Goal: Information Seeking & Learning: Understand process/instructions

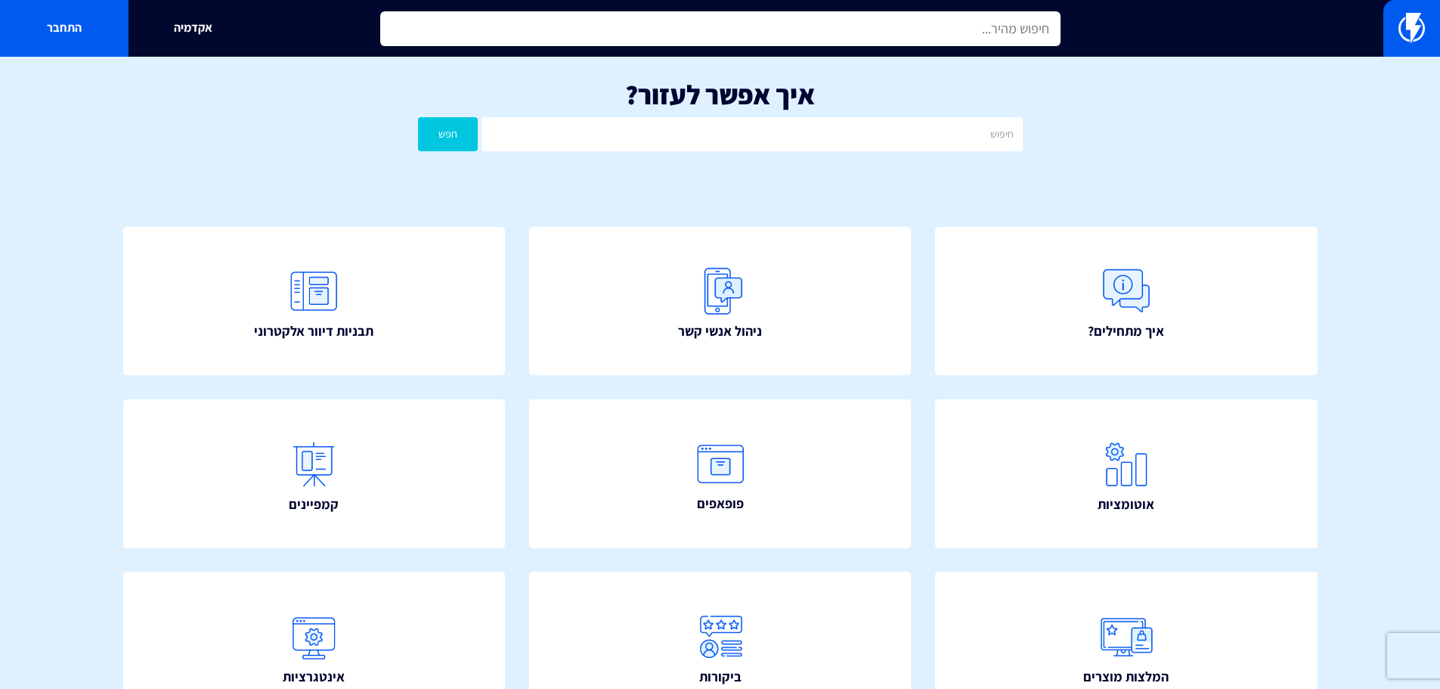
click at [929, 20] on input "text" at bounding box center [720, 28] width 680 height 35
type input "מ"
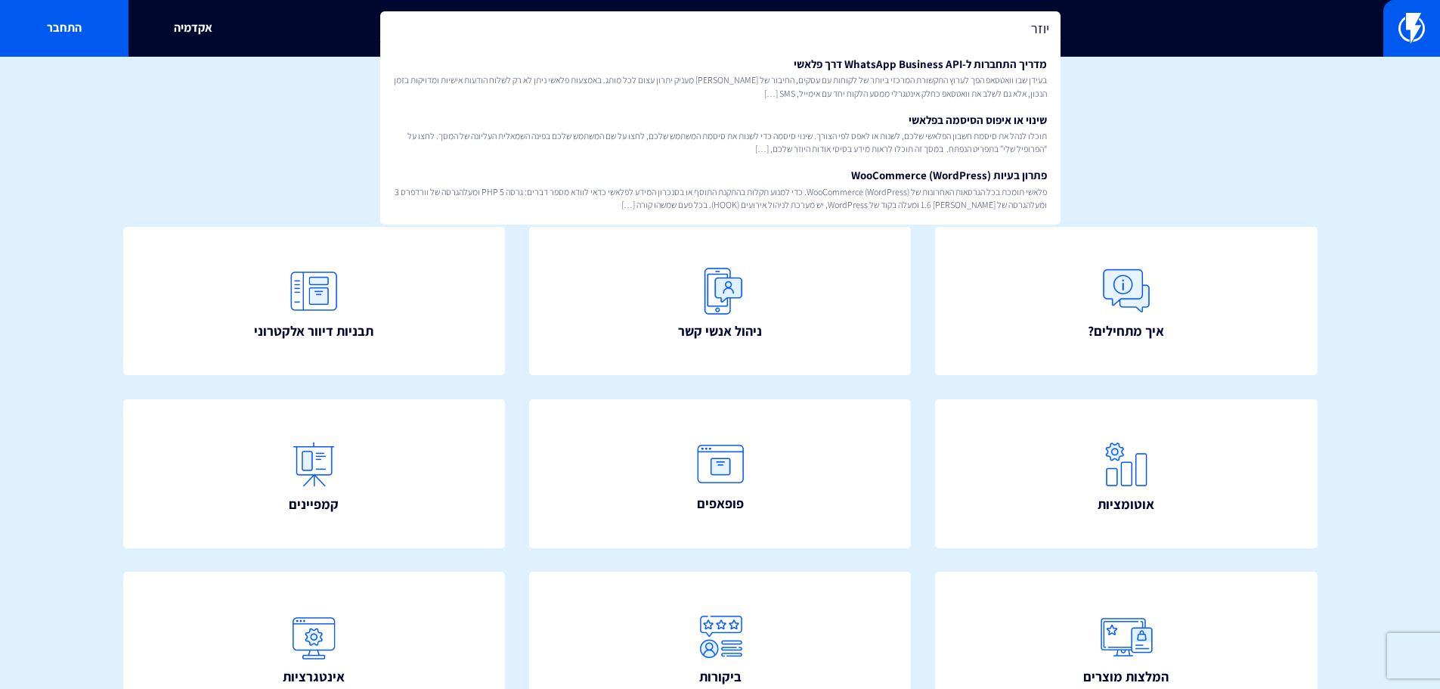
click at [1042, 21] on input "יוזר" at bounding box center [720, 28] width 680 height 35
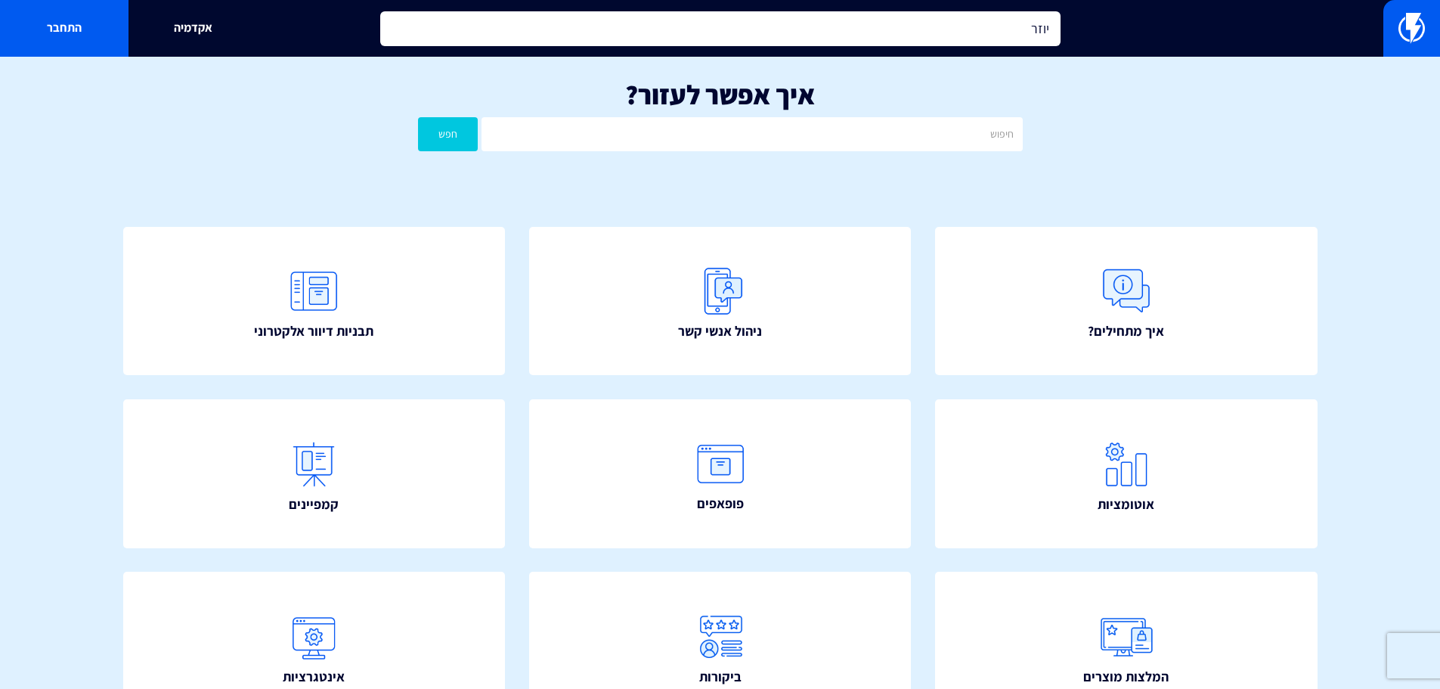
click at [1042, 21] on input "יוזר" at bounding box center [720, 28] width 680 height 35
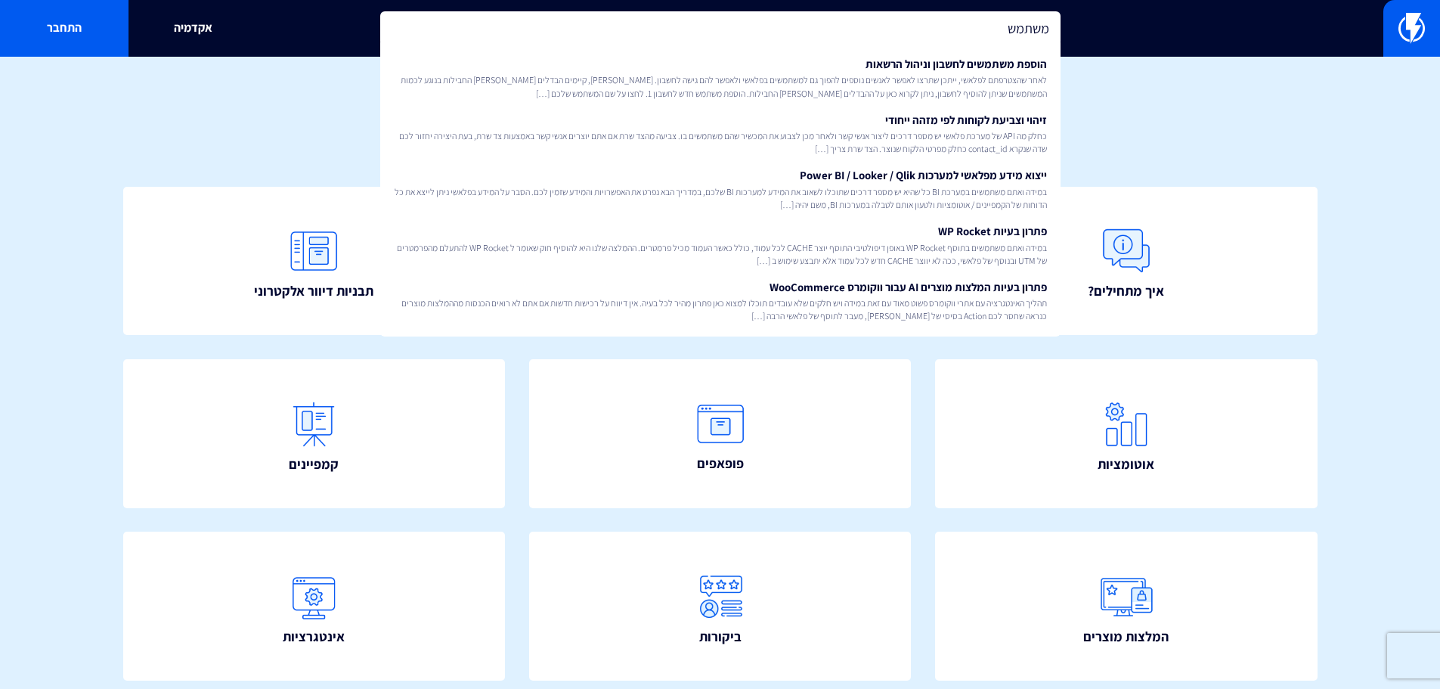
scroll to position [76, 0]
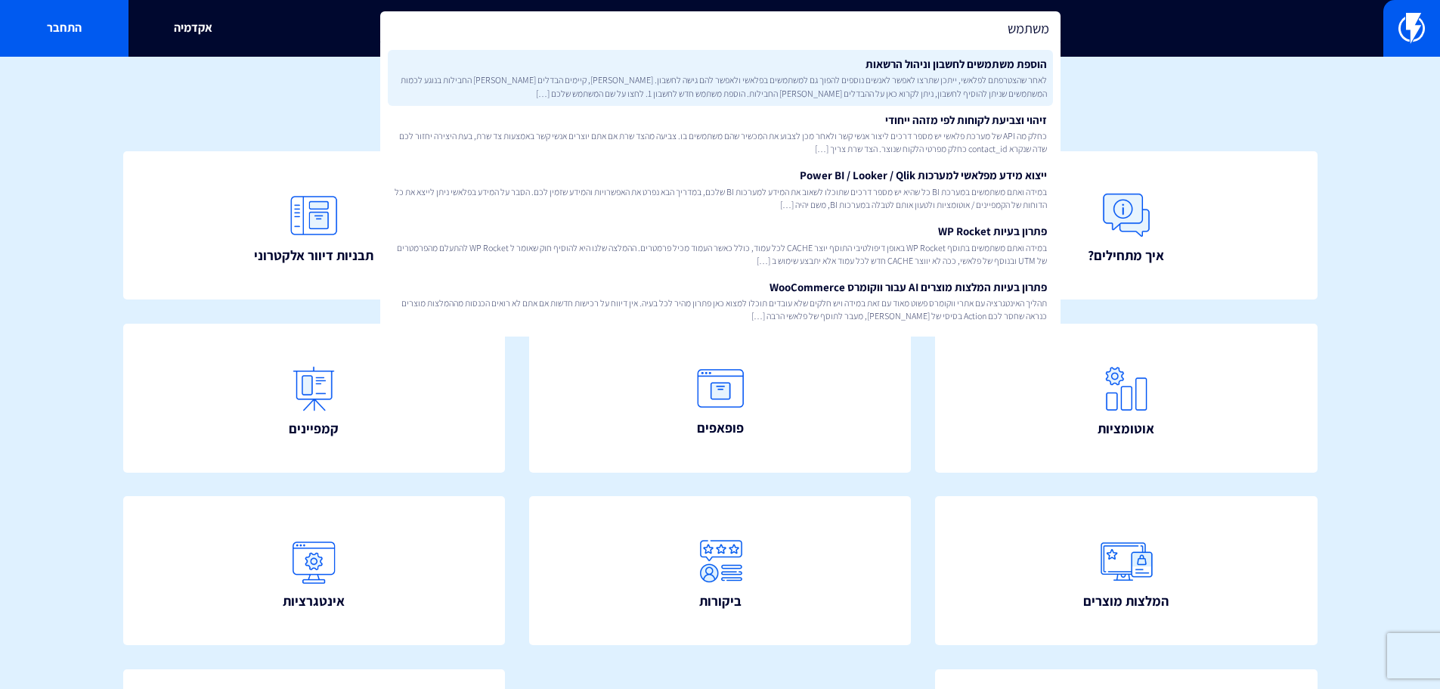
type input "משתמש"
click at [1025, 68] on link "הוספת משתמשים לחשבון וניהול הרשאות לאחר שהצטרפתם לפלאשי, ייתכן שתרצו לאפשר לאנש…" at bounding box center [720, 78] width 665 height 56
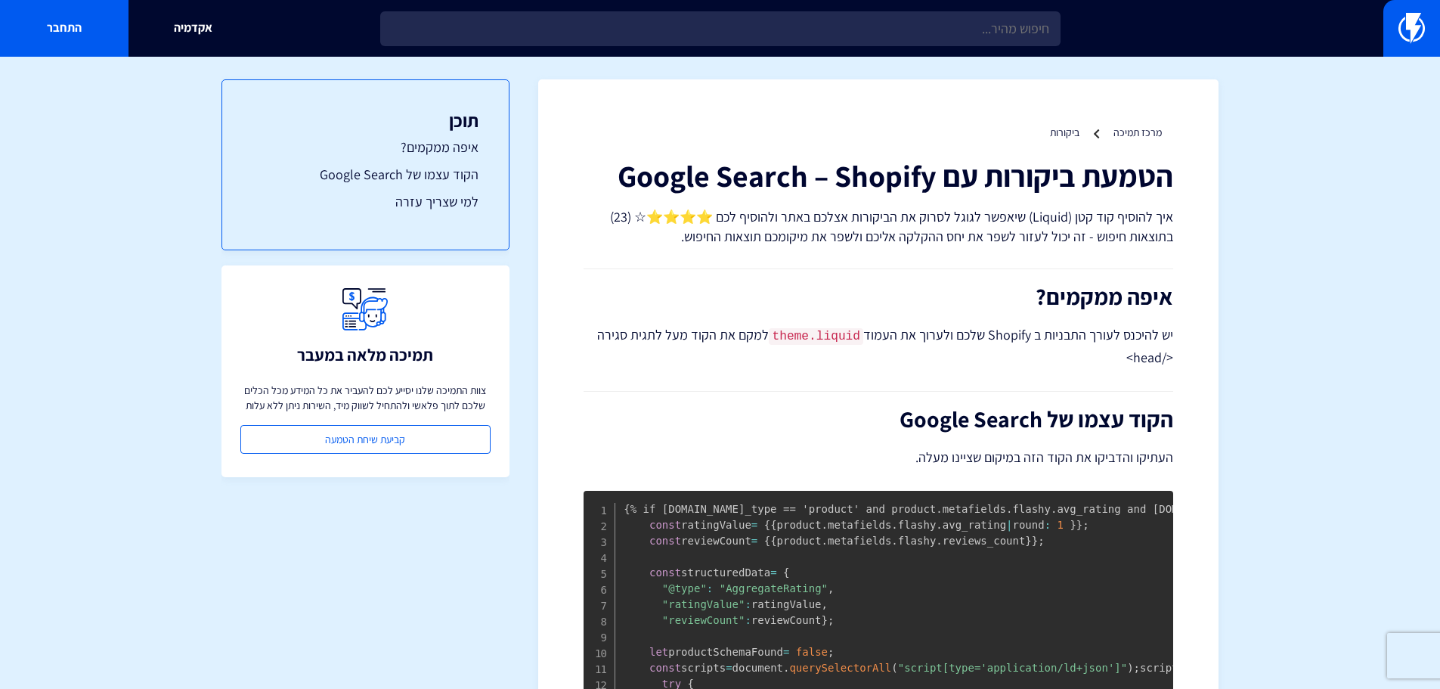
click at [921, 5] on div "אקדמיה התחבר" at bounding box center [720, 28] width 1440 height 57
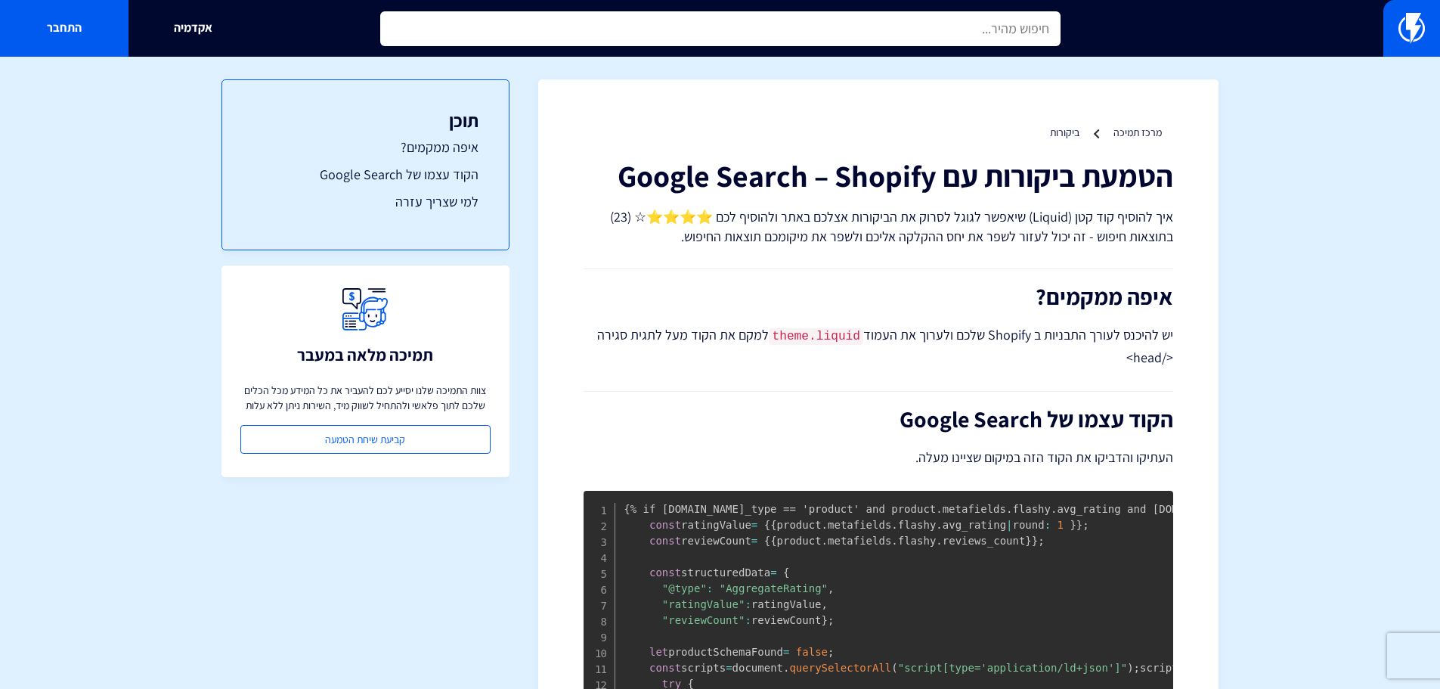
click at [921, 16] on input "text" at bounding box center [720, 28] width 680 height 35
click at [925, 14] on input "גוגל שופינג" at bounding box center [720, 28] width 680 height 35
type input "google shoping"
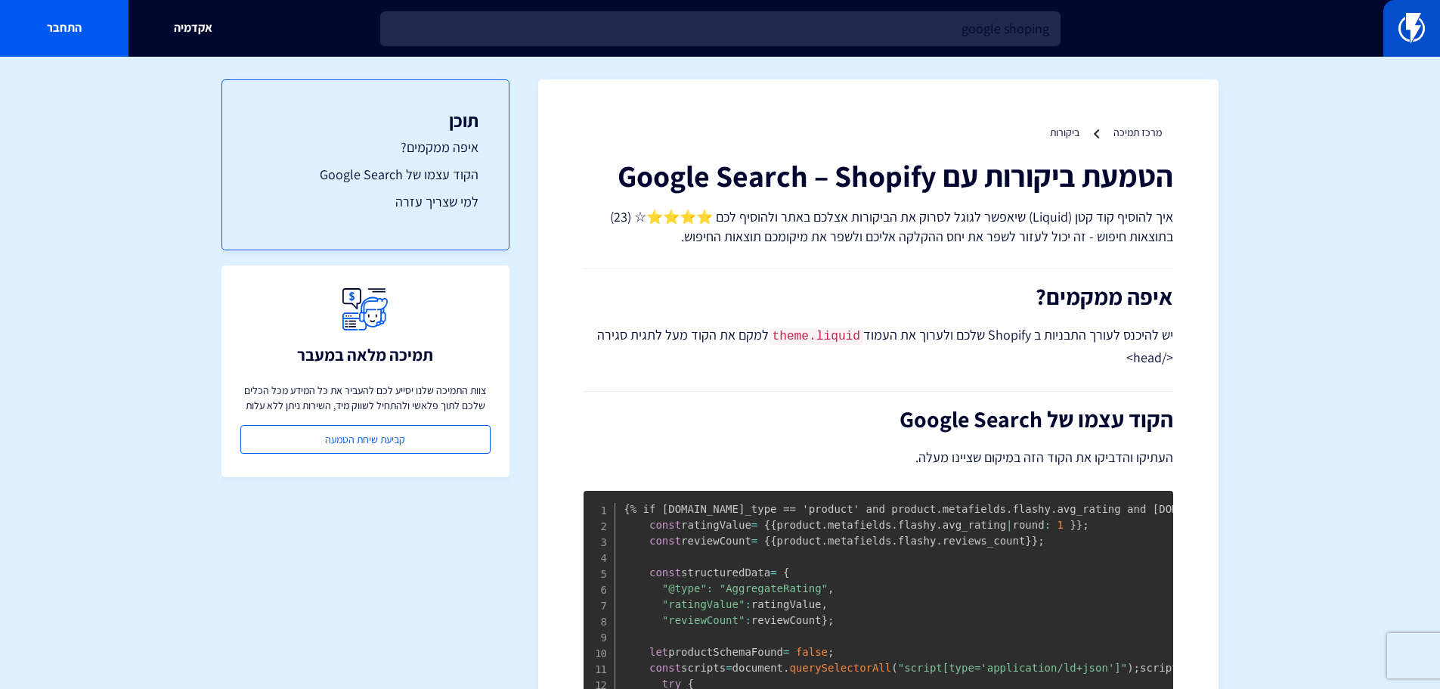
click at [1405, 47] on link at bounding box center [1411, 28] width 57 height 57
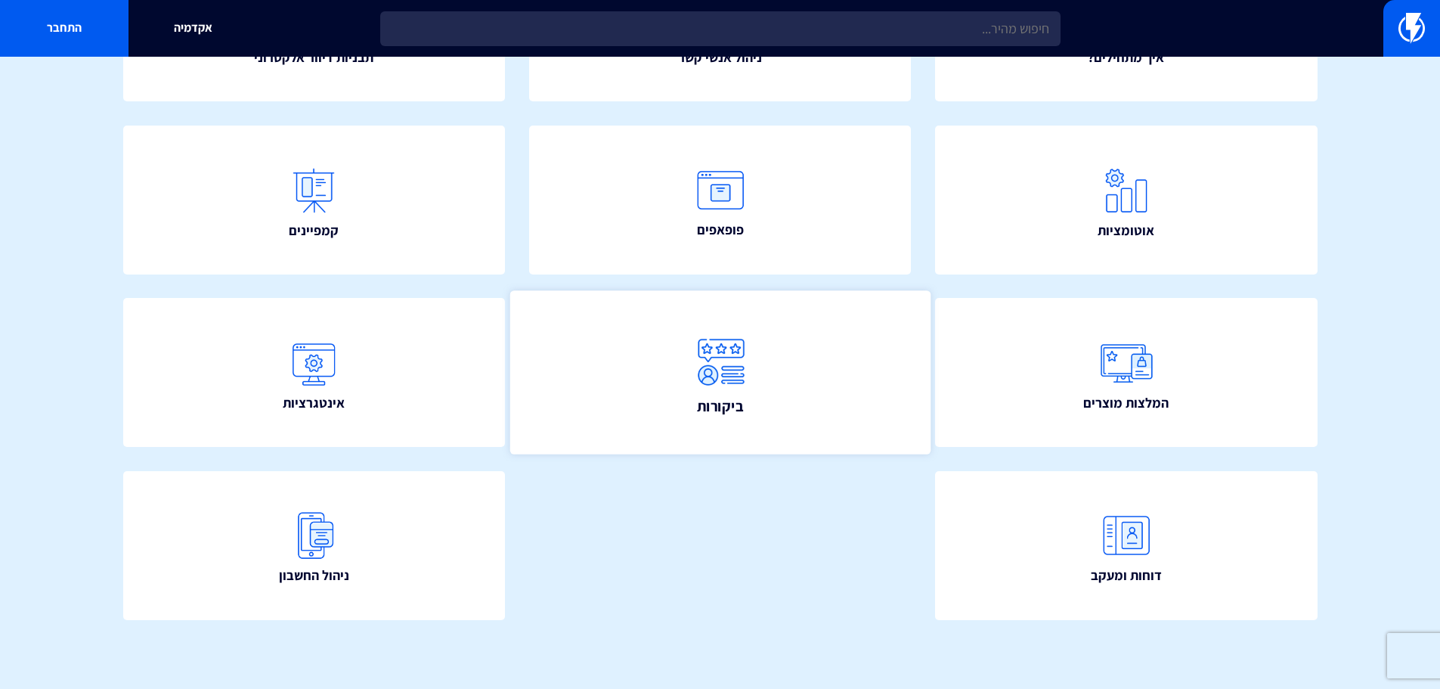
click at [773, 411] on link "ביקורות" at bounding box center [720, 372] width 420 height 163
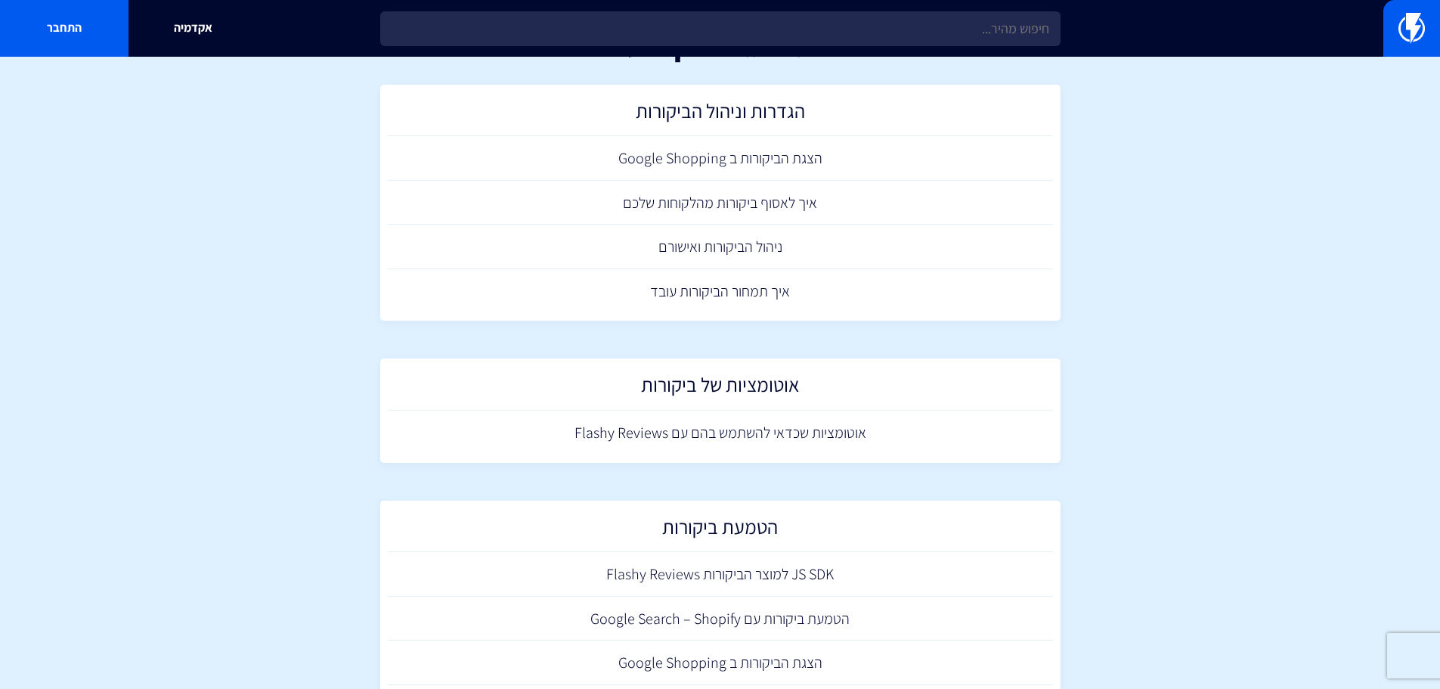
scroll to position [21, 0]
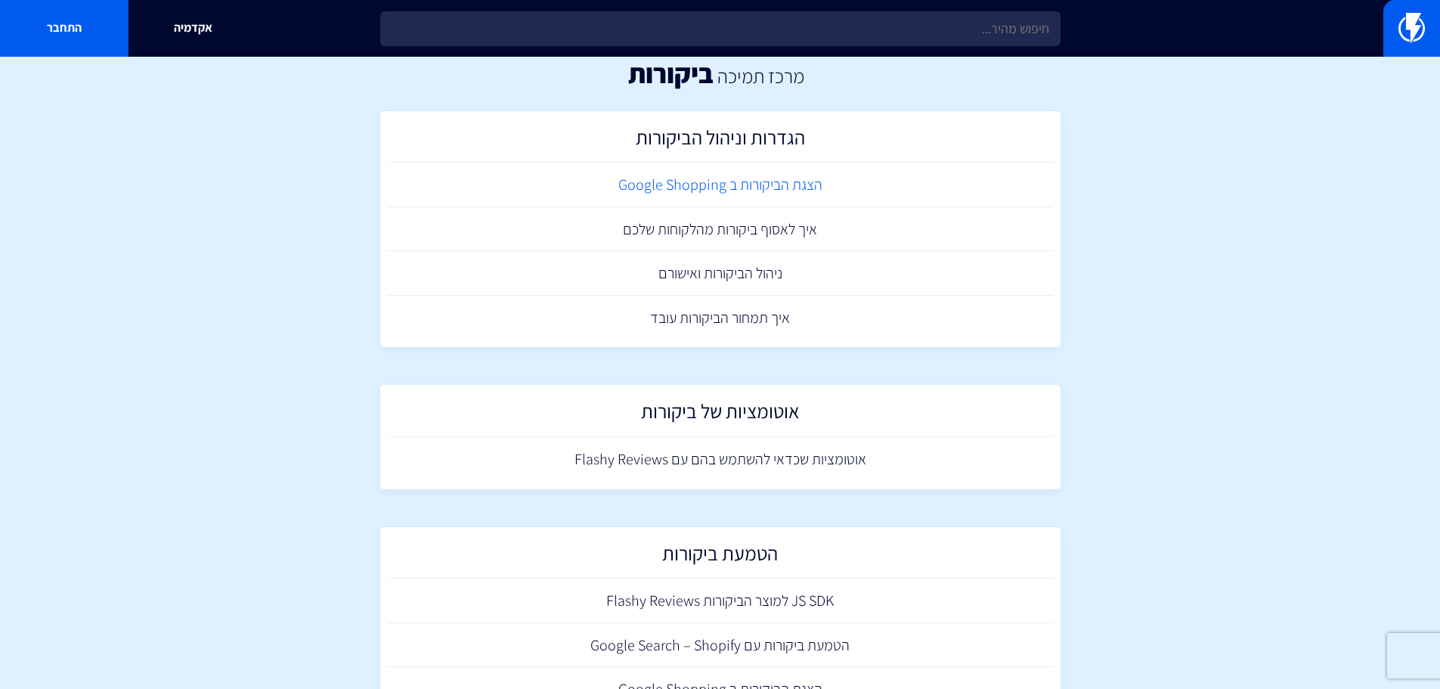
click at [780, 188] on link "הצגת הביקורות ב Google Shopping" at bounding box center [720, 185] width 665 height 45
